Goal: Information Seeking & Learning: Learn about a topic

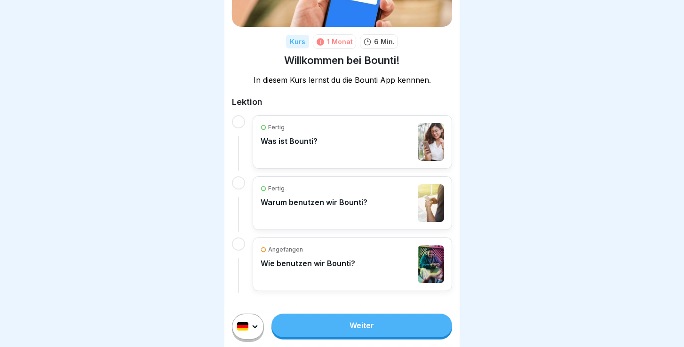
scroll to position [104, 0]
click at [326, 255] on div "Angefangen Wie benutzen wir Bounti?" at bounding box center [308, 265] width 95 height 38
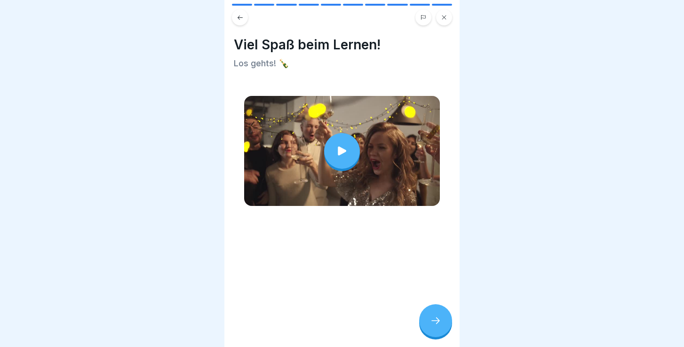
click at [435, 316] on div at bounding box center [435, 321] width 33 height 33
click at [439, 316] on div at bounding box center [435, 321] width 33 height 33
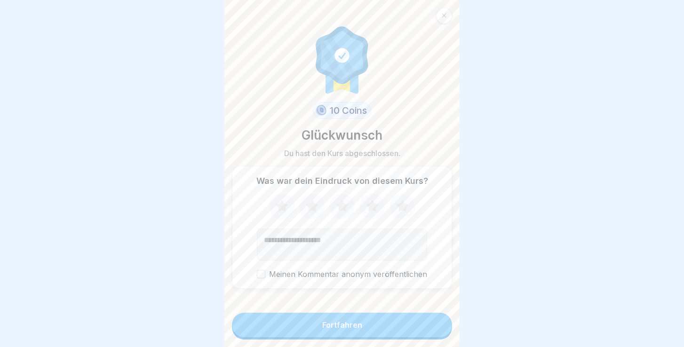
click at [359, 318] on button "Fortfahren" at bounding box center [342, 325] width 220 height 24
click at [372, 207] on icon at bounding box center [372, 206] width 12 height 12
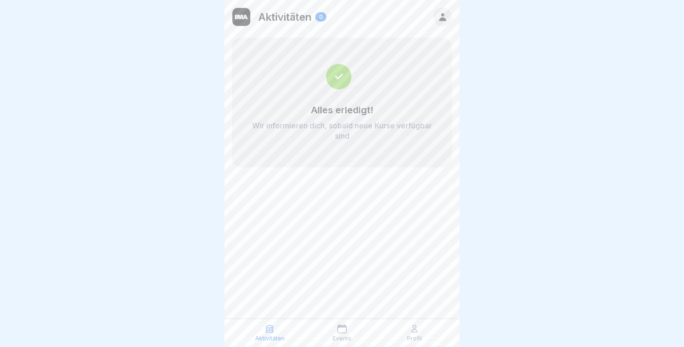
click at [346, 329] on icon at bounding box center [342, 328] width 9 height 9
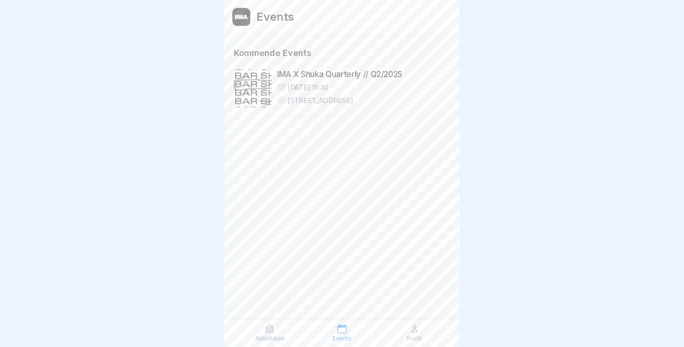
click at [415, 329] on icon at bounding box center [415, 329] width 6 height 7
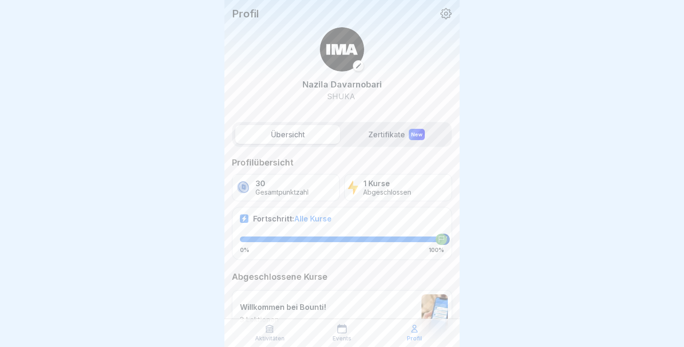
click at [392, 135] on label "Zertifikate New" at bounding box center [396, 134] width 105 height 19
